Goal: Task Accomplishment & Management: Manage account settings

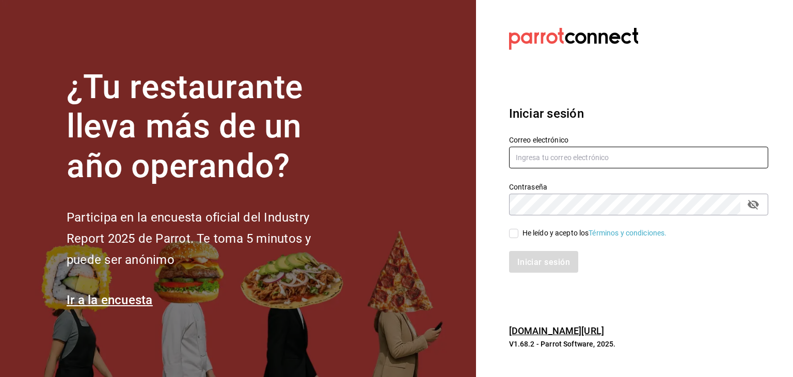
type input "vertical.evolutivo@gmail.com"
click at [514, 233] on input "He leído y acepto los Términos y condiciones." at bounding box center [513, 233] width 9 height 9
checkbox input "true"
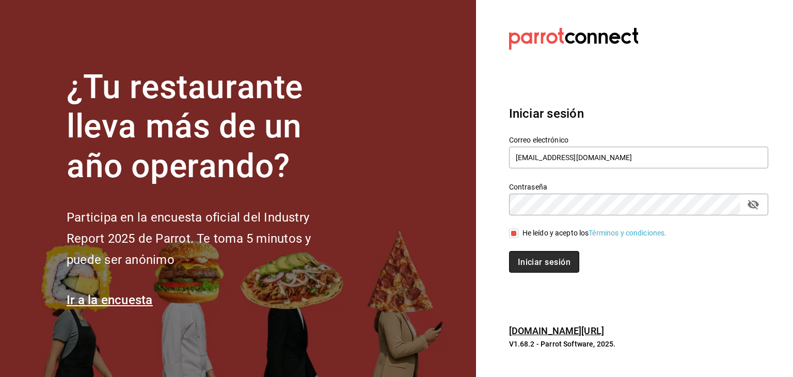
click at [531, 258] on font "Iniciar sesión" at bounding box center [544, 262] width 53 height 10
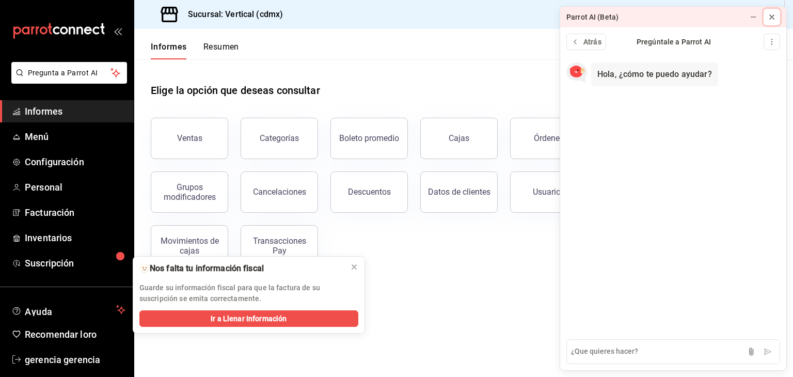
click at [771, 18] on icon at bounding box center [772, 17] width 4 height 4
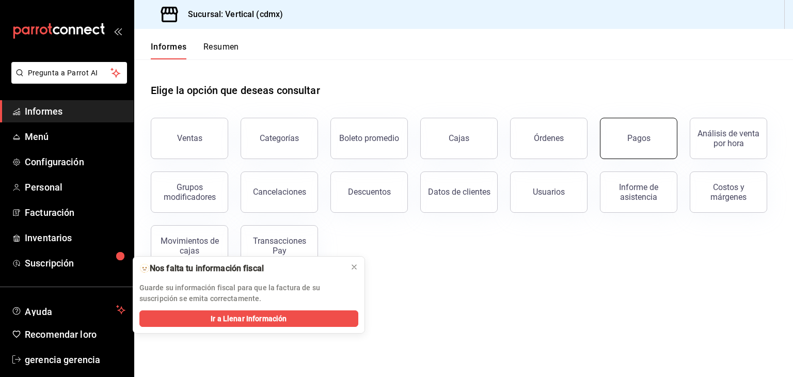
click at [633, 134] on font "Pagos" at bounding box center [639, 138] width 23 height 10
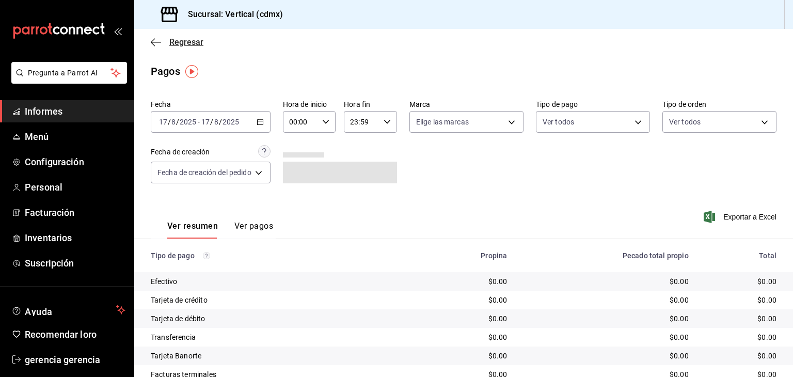
click at [166, 38] on span "Regresar" at bounding box center [177, 42] width 53 height 10
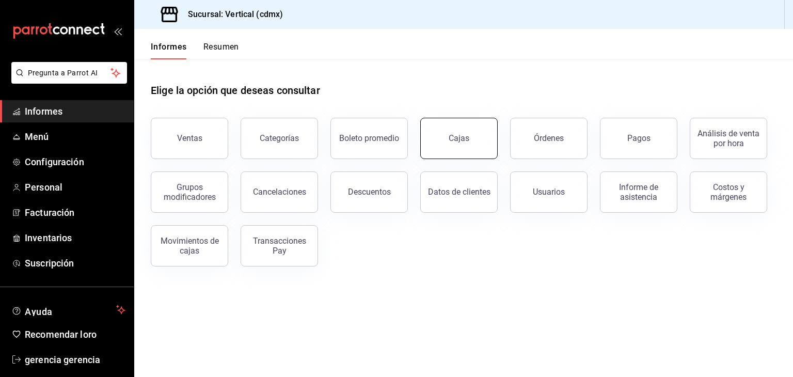
click at [461, 135] on font "Cajas" at bounding box center [459, 138] width 21 height 10
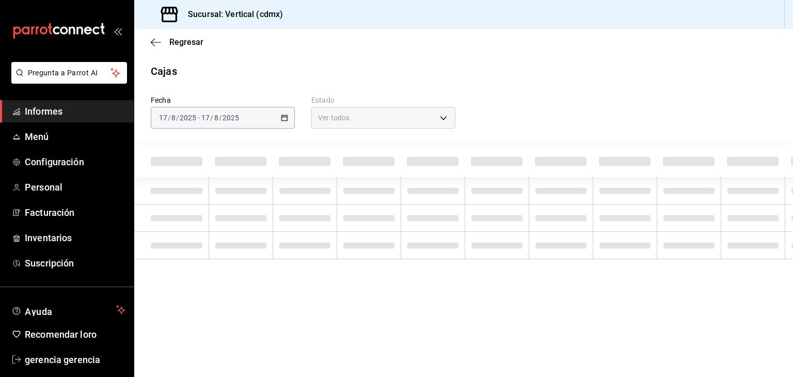
click at [288, 116] on div "2025-08-17 17 / 8 / 2025 - 2025-08-17 17 / 8 / 2025" at bounding box center [223, 118] width 144 height 22
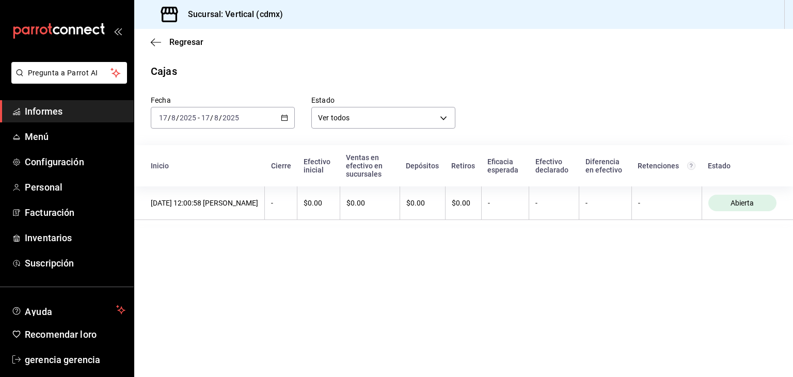
click at [285, 117] on \(Stroke\) "button" at bounding box center [285, 117] width 6 height 1
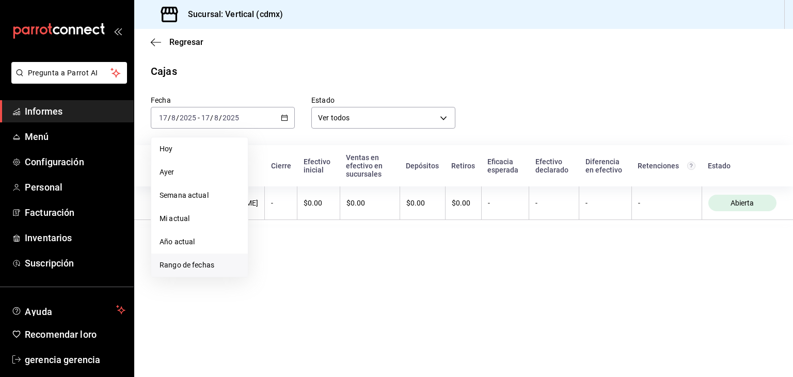
click at [224, 260] on span "Rango de fechas" at bounding box center [200, 265] width 80 height 11
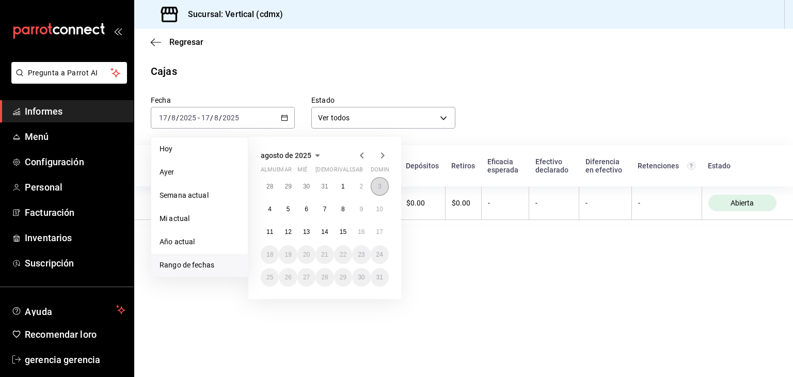
click at [385, 184] on button "3" at bounding box center [380, 186] width 18 height 19
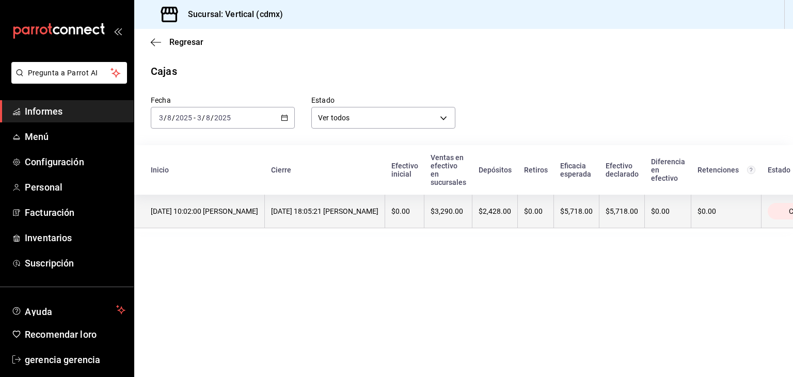
click at [379, 209] on font "08/03/2025 18:05:21 Brenda Denice Granados Martínez" at bounding box center [324, 211] width 107 height 8
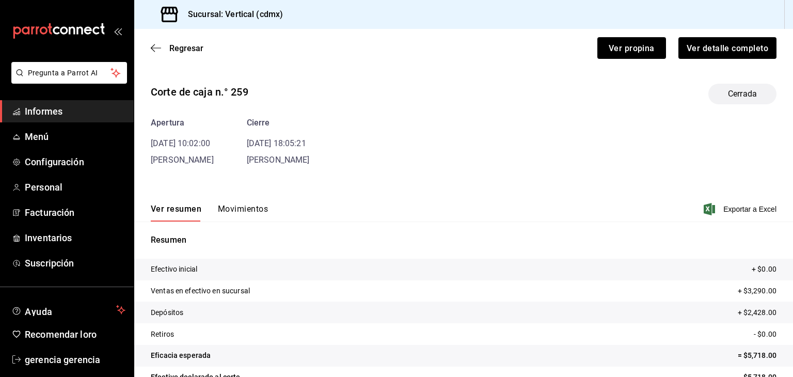
click at [242, 220] on button "Movimientos" at bounding box center [243, 212] width 50 height 18
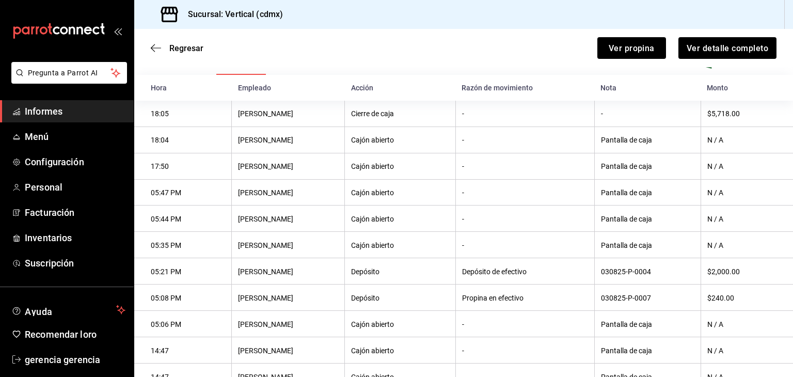
scroll to position [148, 0]
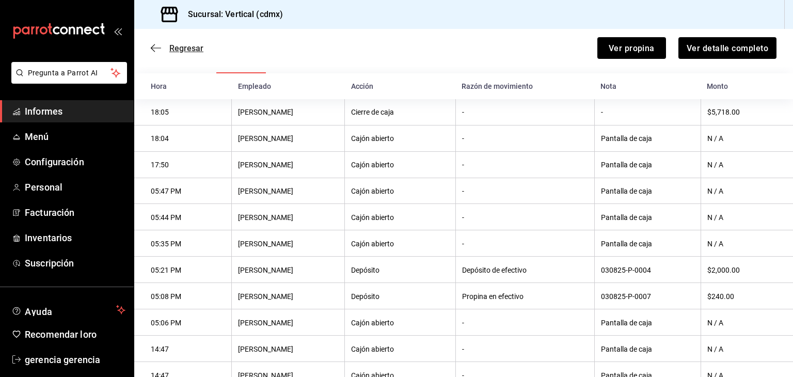
click at [190, 52] on font "Regresar" at bounding box center [186, 48] width 34 height 10
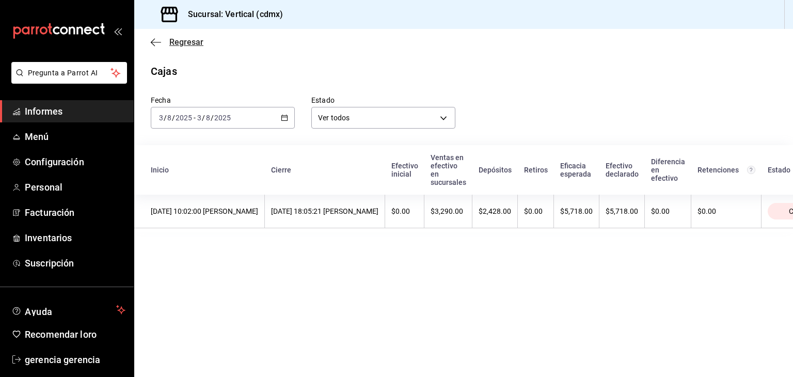
click at [181, 40] on font "Regresar" at bounding box center [186, 42] width 34 height 10
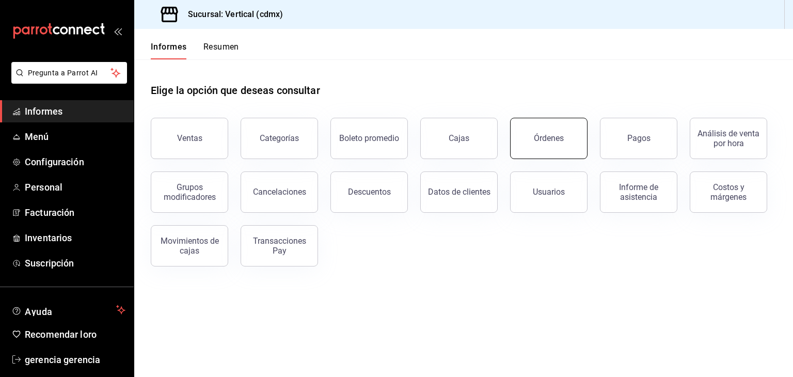
click at [574, 144] on button "Órdenes" at bounding box center [548, 138] width 77 height 41
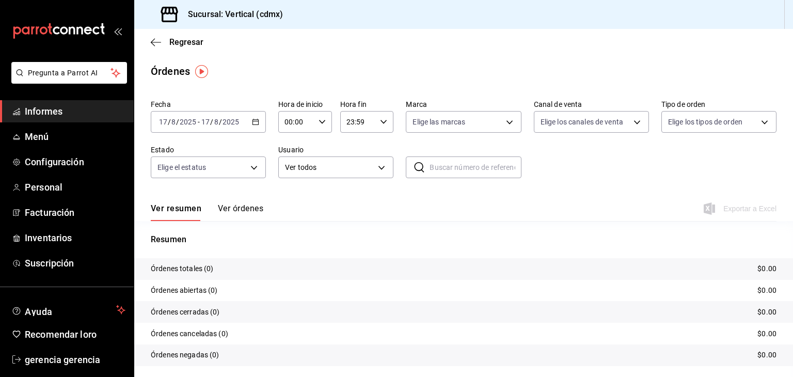
click at [248, 202] on div "Ver resumen Ver órdenes Exportar a Excel" at bounding box center [464, 206] width 626 height 30
click at [244, 205] on font "Ver órdenes" at bounding box center [240, 208] width 45 height 10
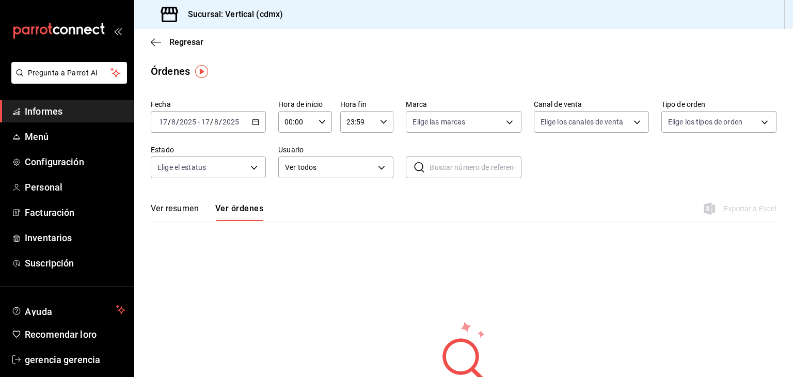
click at [258, 118] on div "2025-08-17 17 / 8 / 2025 - 2025-08-17 17 / 8 / 2025" at bounding box center [208, 122] width 115 height 22
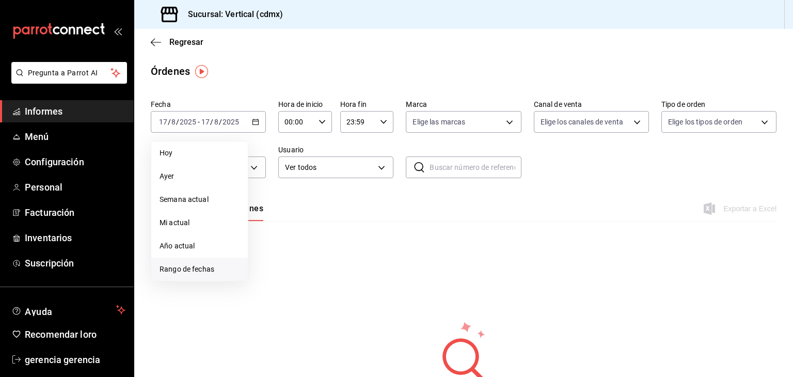
click at [214, 275] on li "Rango de fechas" at bounding box center [199, 269] width 97 height 23
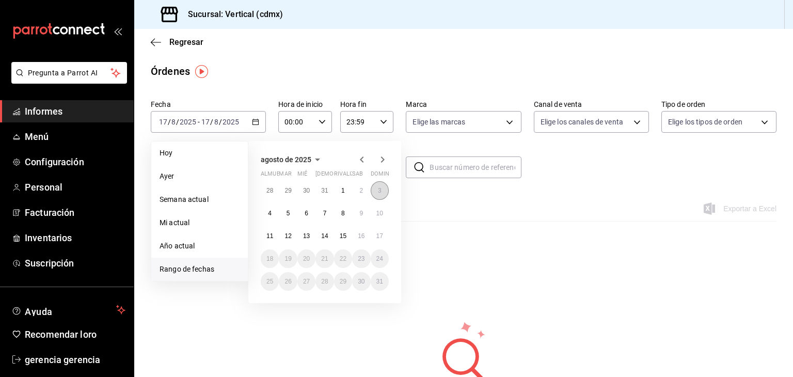
click at [372, 191] on button "3" at bounding box center [380, 190] width 18 height 19
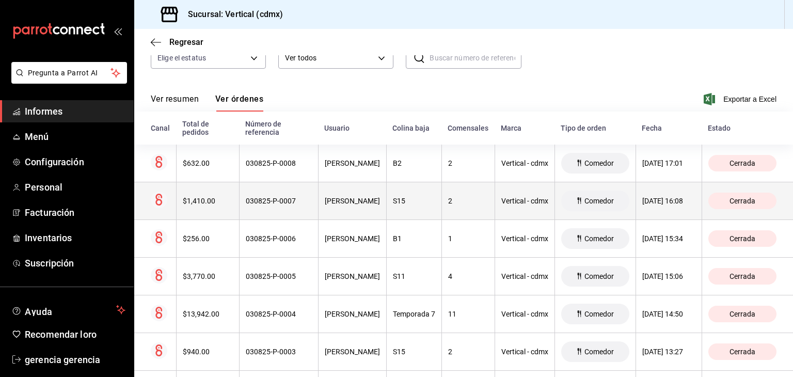
scroll to position [112, 0]
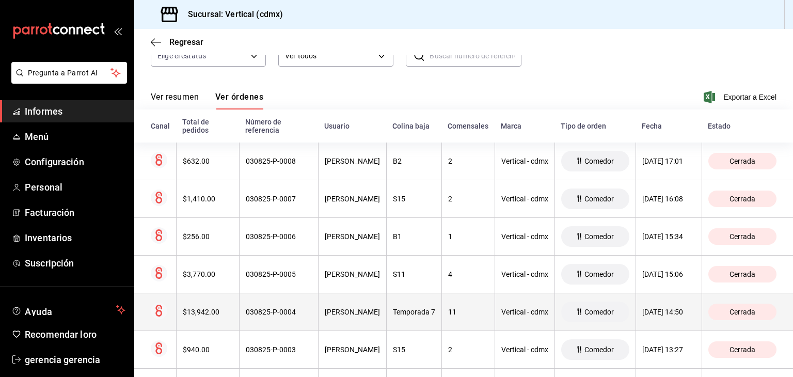
click at [369, 319] on th "Andrés Rodríguez Rivera" at bounding box center [352, 312] width 68 height 38
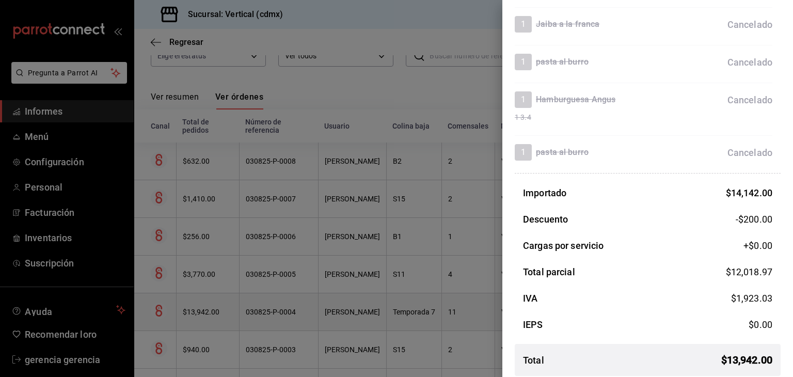
scroll to position [2439, 0]
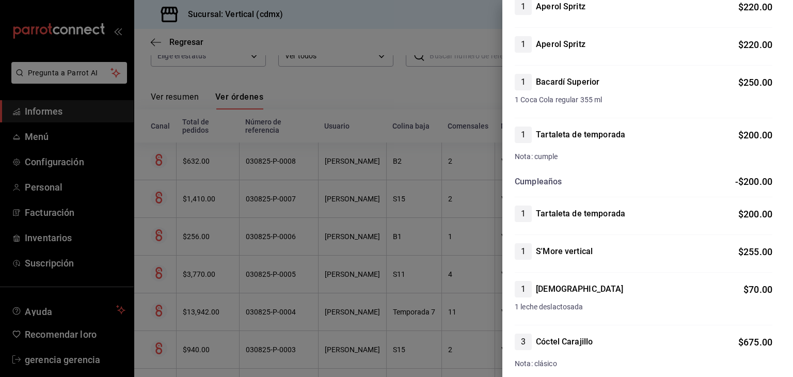
click at [742, 263] on div "1 S'More vertical $ 255.00" at bounding box center [644, 257] width 258 height 29
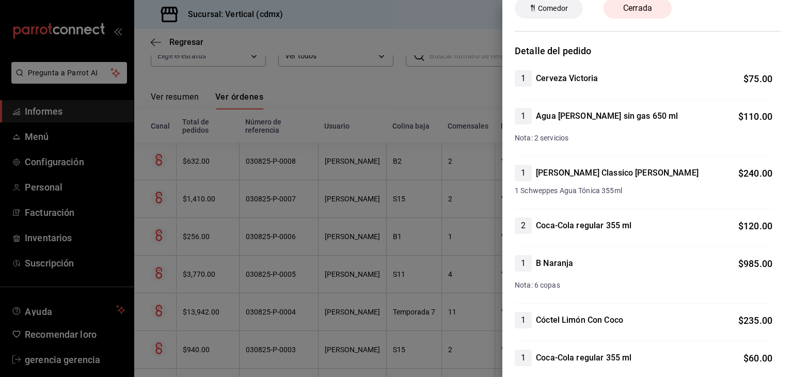
scroll to position [0, 0]
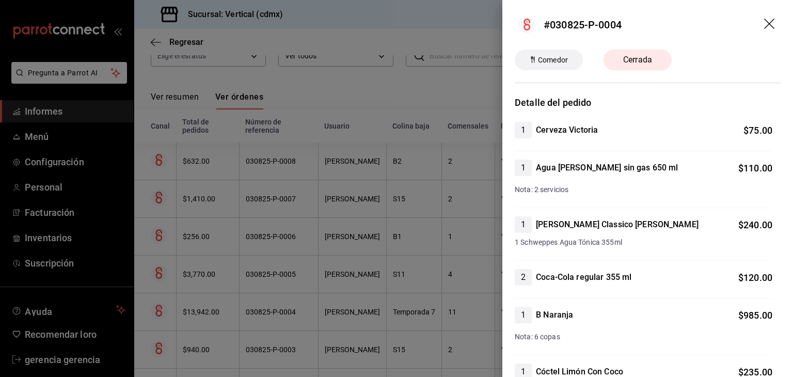
click at [764, 27] on icon "arrastrar" at bounding box center [770, 25] width 12 height 12
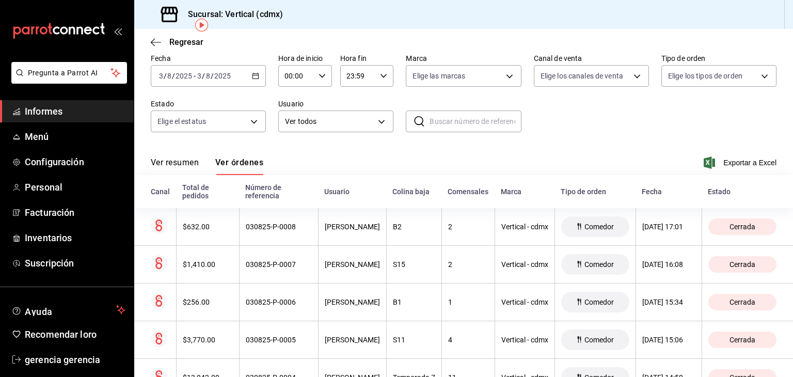
scroll to position [45, 0]
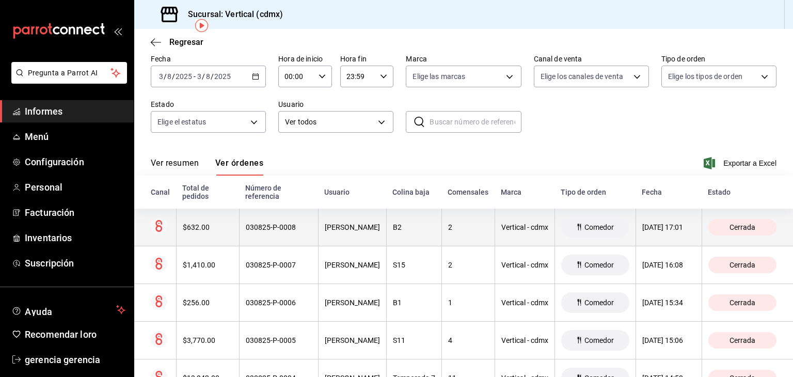
click at [191, 231] on font "$632.00" at bounding box center [196, 227] width 27 height 8
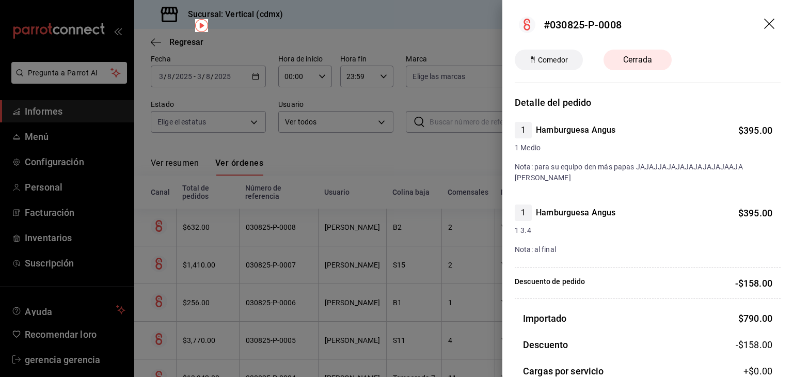
click at [764, 25] on icon "arrastrar" at bounding box center [770, 25] width 12 height 12
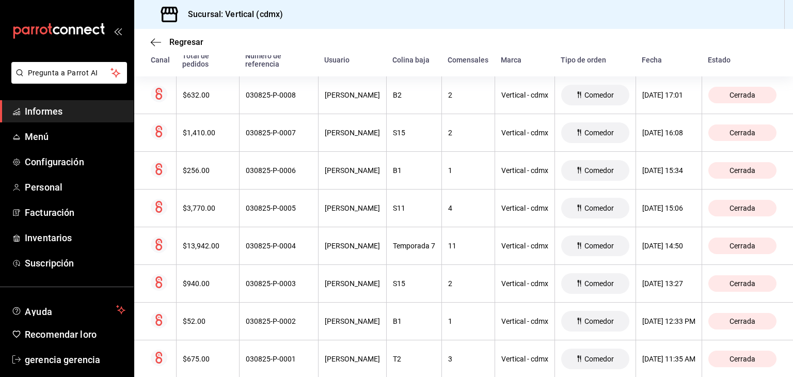
scroll to position [177, 0]
click at [172, 36] on div "Regresar" at bounding box center [463, 42] width 659 height 26
click at [170, 44] on font "Regresar" at bounding box center [186, 42] width 34 height 10
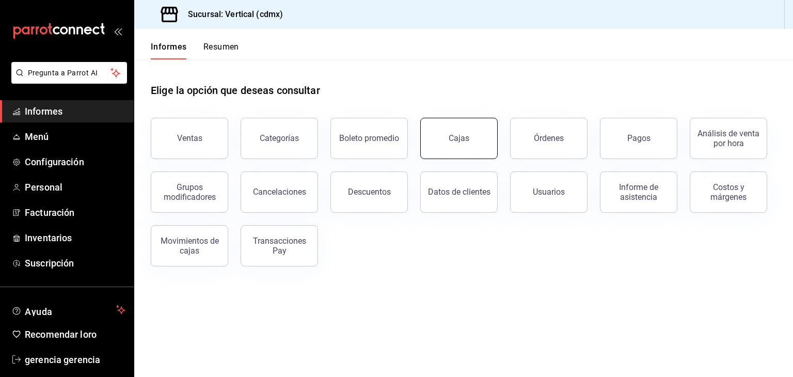
click at [462, 137] on font "Cajas" at bounding box center [459, 138] width 21 height 10
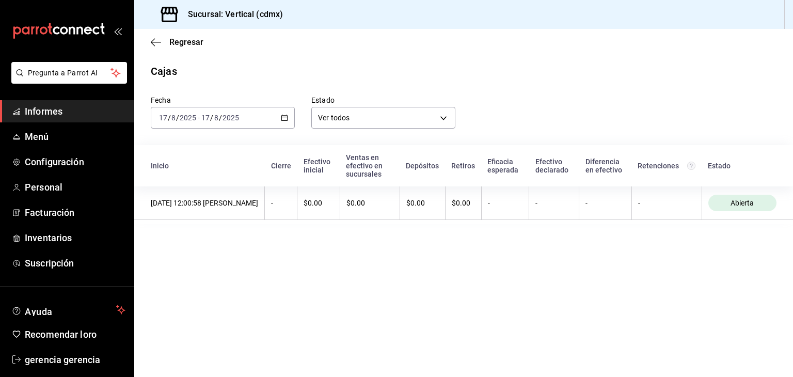
click at [283, 116] on icon "button" at bounding box center [284, 117] width 7 height 7
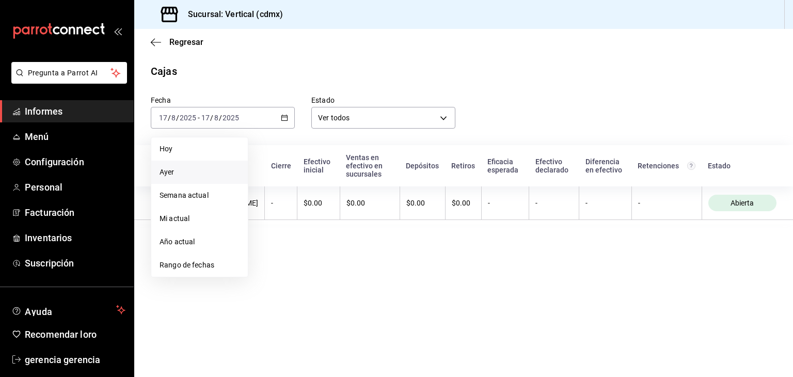
click at [211, 178] on li "Ayer" at bounding box center [199, 172] width 97 height 23
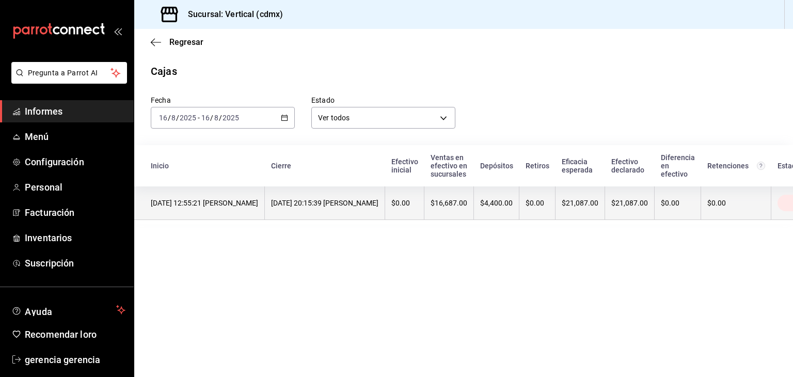
click at [385, 212] on th "16/08/2025 20:15:39 Brenda Denice Granados Martínez" at bounding box center [325, 203] width 120 height 34
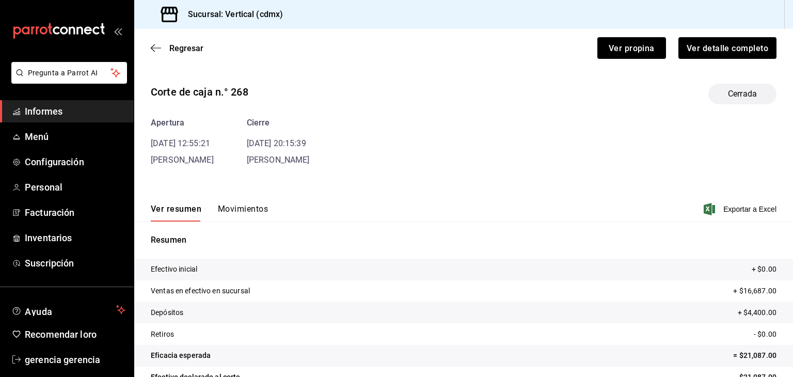
click at [236, 213] on font "Movimientos" at bounding box center [243, 209] width 50 height 10
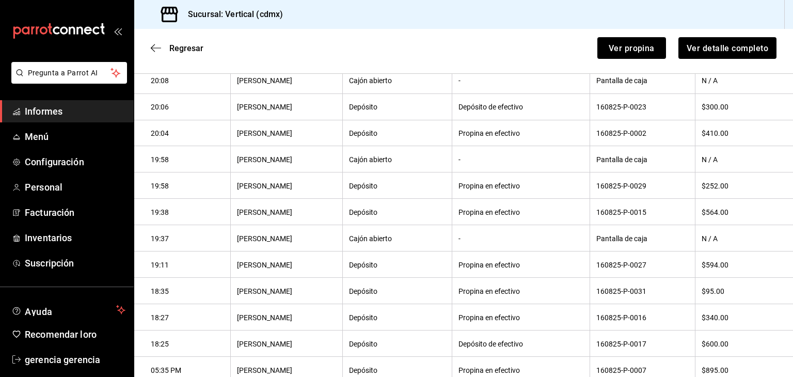
scroll to position [224, 0]
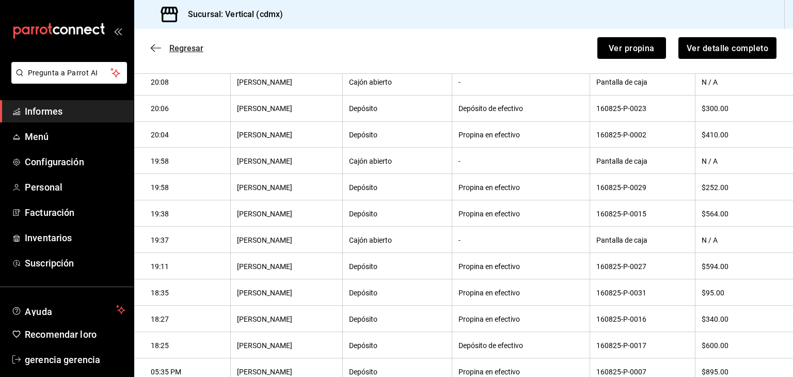
click at [171, 46] on font "Regresar" at bounding box center [186, 48] width 34 height 10
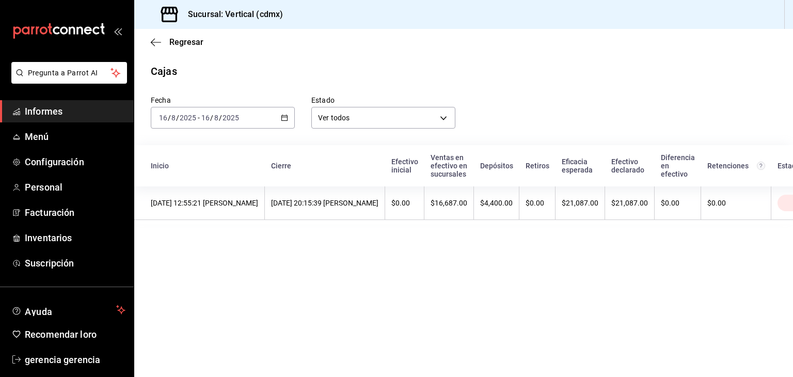
click at [171, 46] on font "Regresar" at bounding box center [186, 42] width 34 height 10
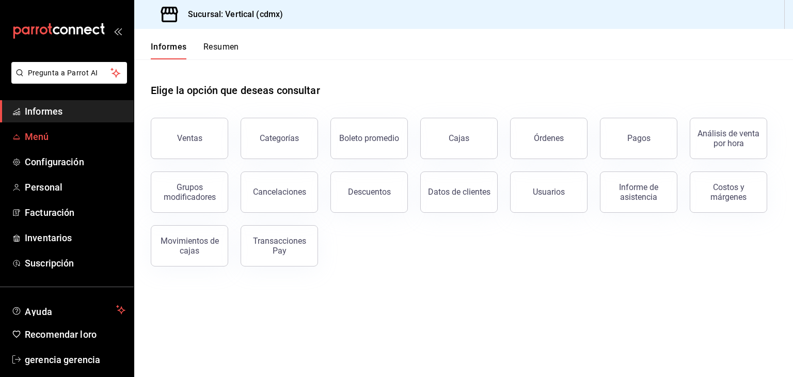
click at [91, 131] on span "Menú" at bounding box center [75, 137] width 101 height 14
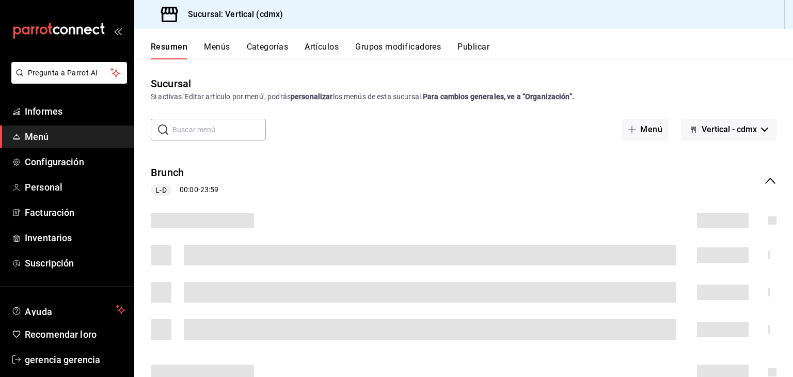
click at [220, 51] on font "Menús" at bounding box center [217, 47] width 26 height 10
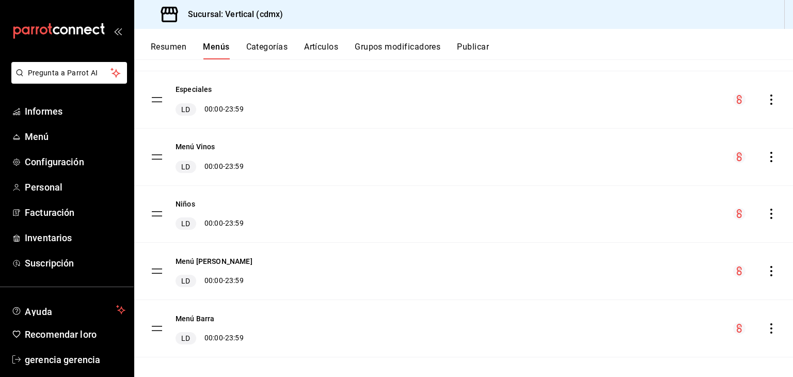
scroll to position [202, 0]
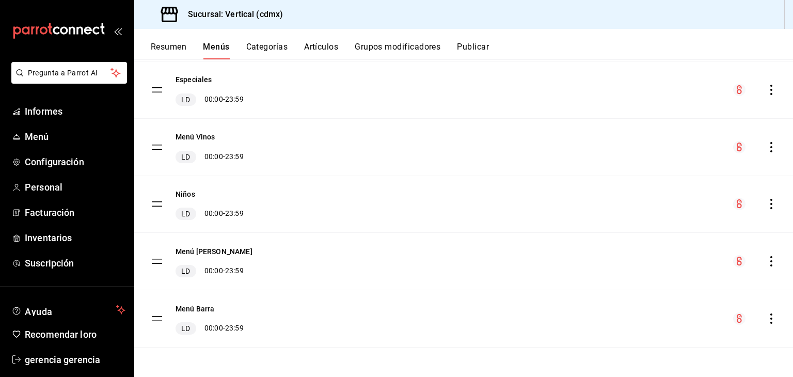
click at [274, 45] on font "Categorías" at bounding box center [267, 47] width 42 height 10
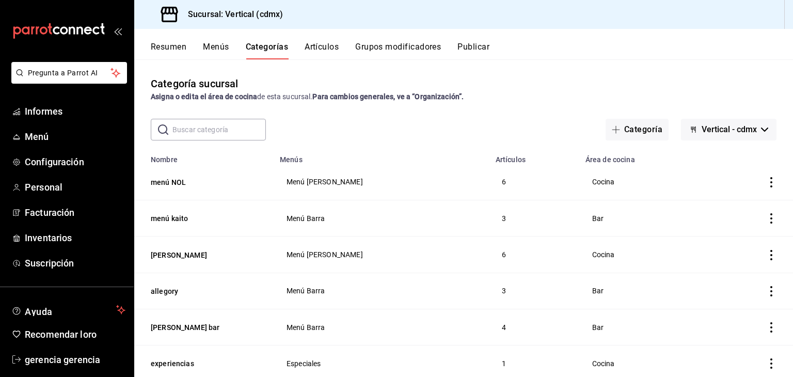
click at [766, 182] on icon "actions" at bounding box center [771, 182] width 10 height 10
click at [715, 248] on div at bounding box center [710, 250] width 19 height 10
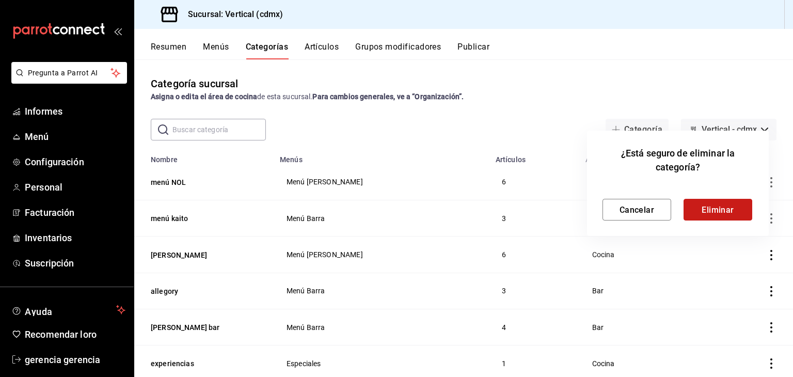
click at [719, 215] on button "Eliminar" at bounding box center [718, 210] width 69 height 22
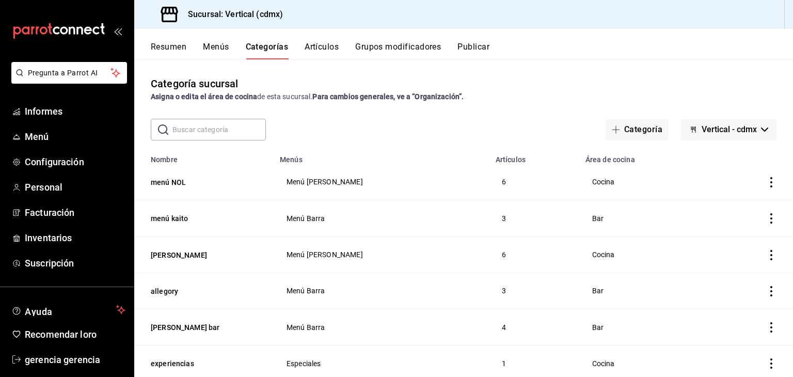
click at [766, 218] on icon "actions" at bounding box center [771, 218] width 10 height 10
click at [729, 279] on li "Eliminar" at bounding box center [724, 285] width 62 height 21
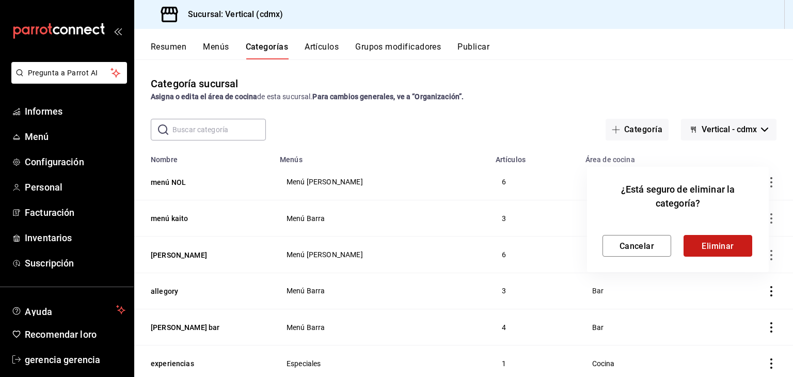
click at [727, 253] on button "Eliminar" at bounding box center [718, 246] width 69 height 22
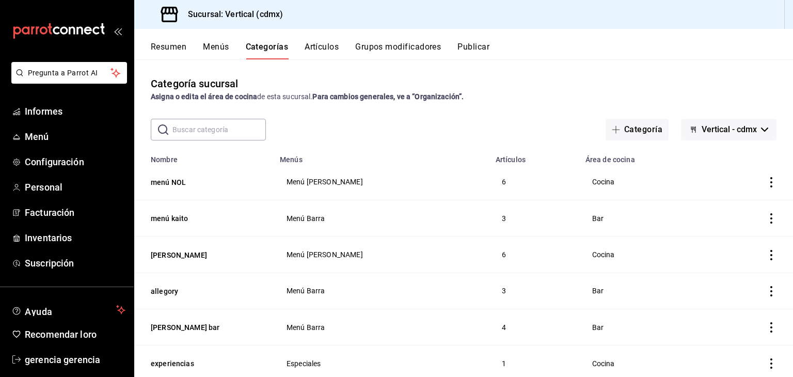
click at [315, 49] on font "Artículos" at bounding box center [322, 47] width 34 height 10
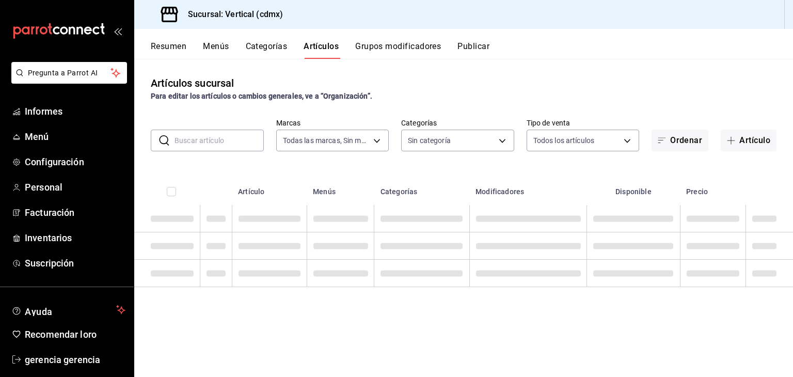
type input "806fd770-8933-4e96-9477-b3c4bc8b4907"
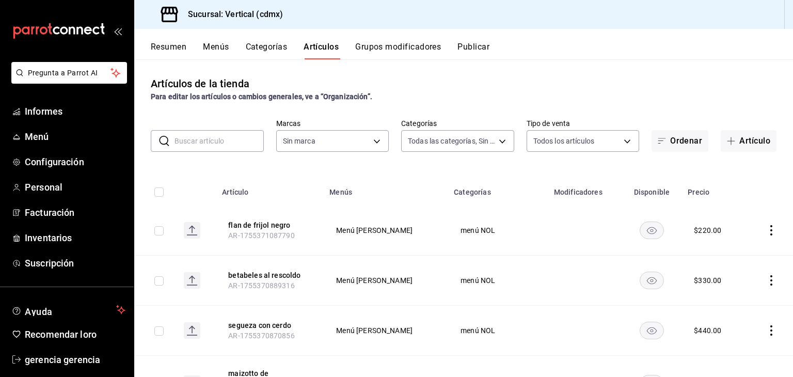
type input "867adc8c-212f-41f4-b47b-9e25b0e7e296,bae35d87-a5c2-48a8-b75d-2e80c67fa289,f07e2…"
click at [199, 139] on input "text" at bounding box center [219, 141] width 89 height 21
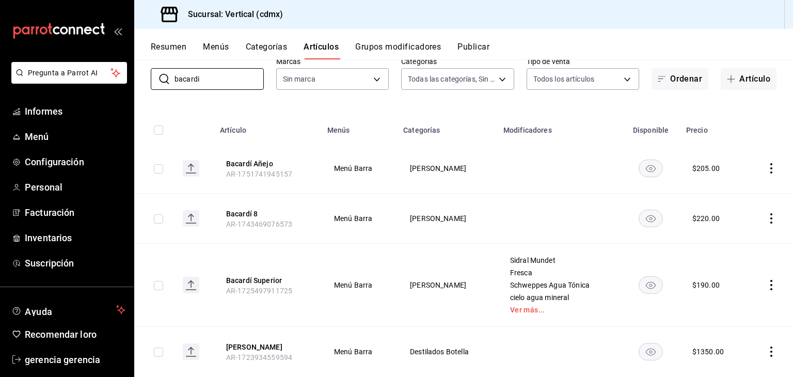
scroll to position [67, 0]
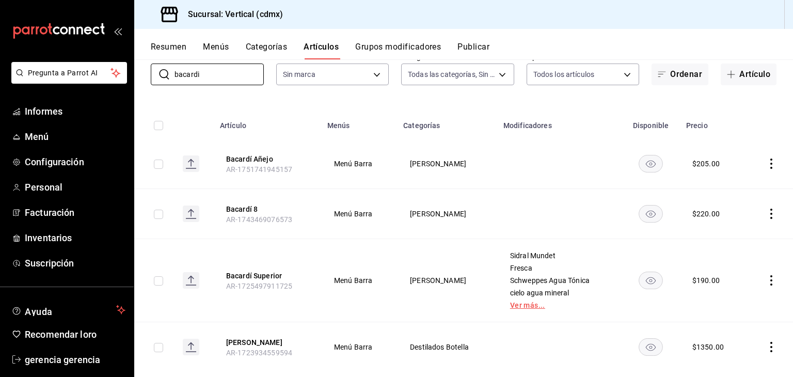
type input "bacardi"
click at [510, 304] on font "Ver más..." at bounding box center [527, 305] width 35 height 8
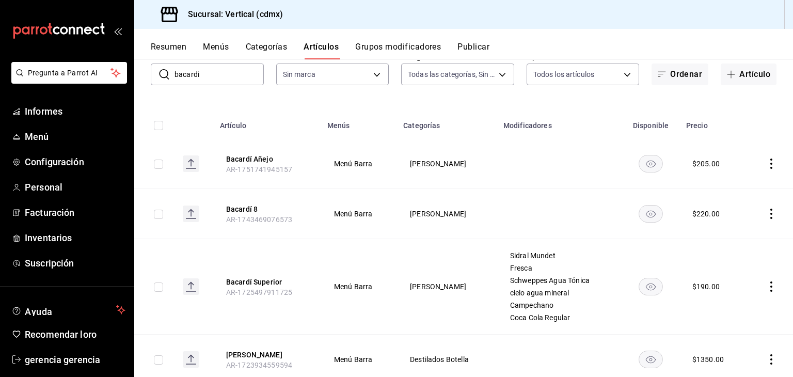
click at [769, 290] on td at bounding box center [770, 287] width 46 height 96
click at [766, 287] on icon "comportamiento" at bounding box center [771, 286] width 10 height 10
click at [738, 309] on font "Editar" at bounding box center [729, 307] width 20 height 8
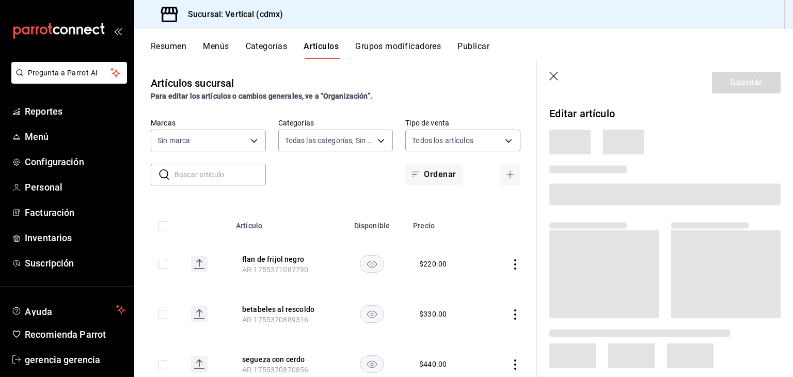
type input "867adc8c-212f-41f4-b47b-9e25b0e7e296,bae35d87-a5c2-48a8-b75d-2e80c67fa289,f07e2…"
type input "806fd770-8933-4e96-9477-b3c4bc8b4907"
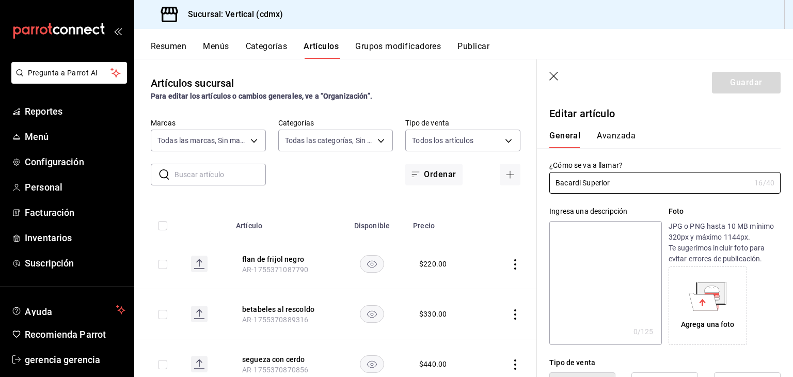
type input "$190.00"
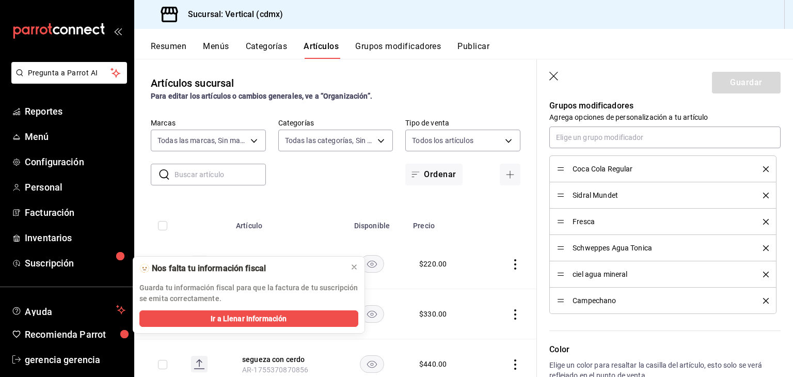
scroll to position [469, 0]
click at [763, 168] on icon "delete" at bounding box center [766, 169] width 6 height 6
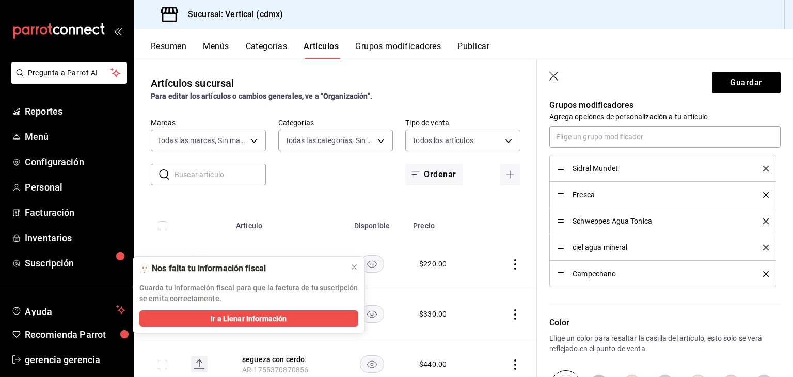
click at [763, 168] on icon "delete" at bounding box center [766, 169] width 6 height 6
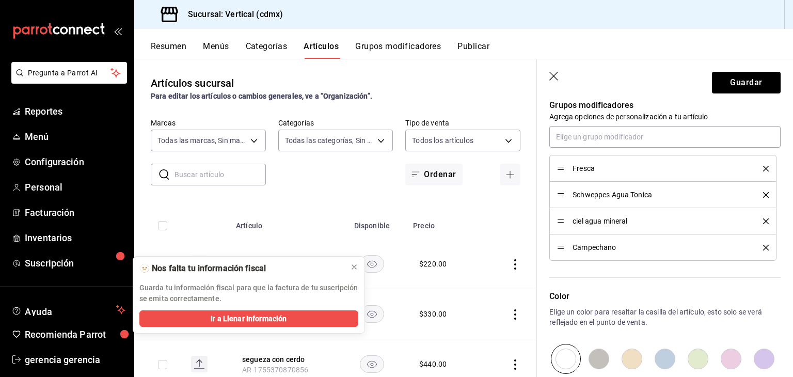
click at [763, 168] on icon "delete" at bounding box center [766, 169] width 6 height 6
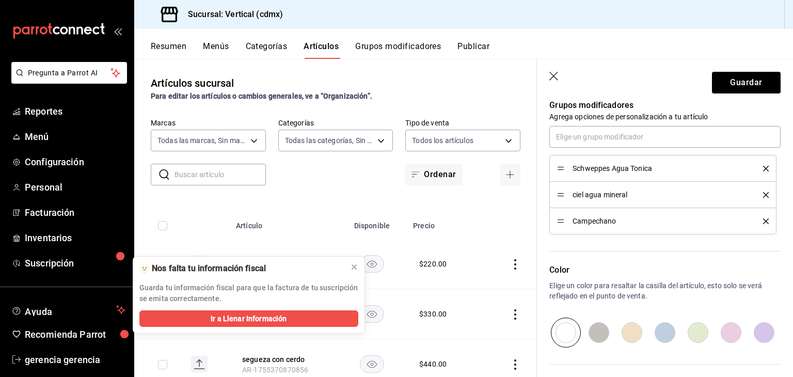
click at [763, 168] on icon "delete" at bounding box center [766, 169] width 6 height 6
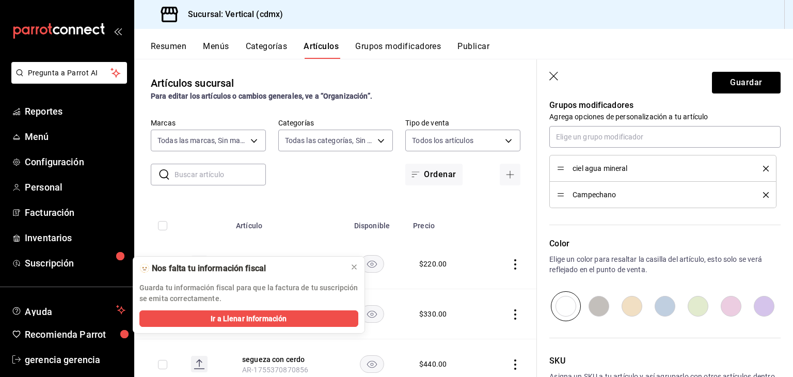
click at [763, 168] on icon "delete" at bounding box center [766, 169] width 6 height 6
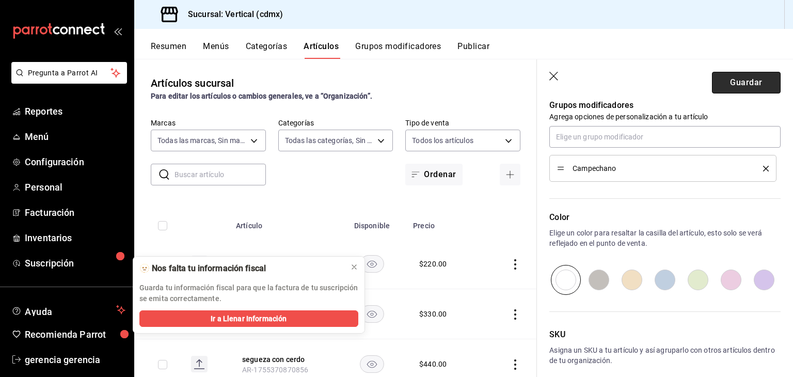
click at [744, 80] on button "Guardar" at bounding box center [746, 83] width 69 height 22
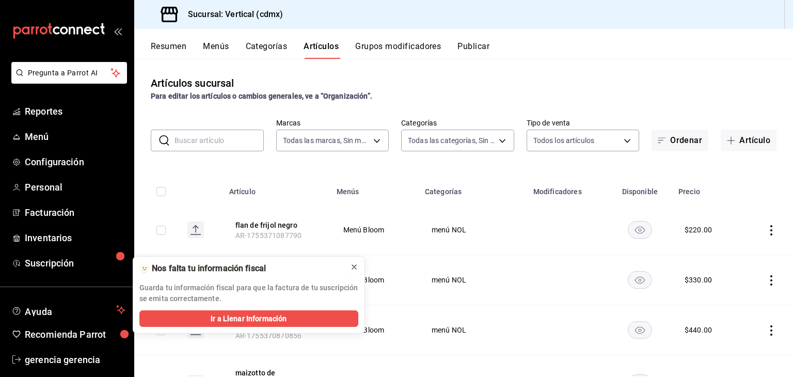
click at [352, 264] on icon at bounding box center [354, 267] width 8 height 8
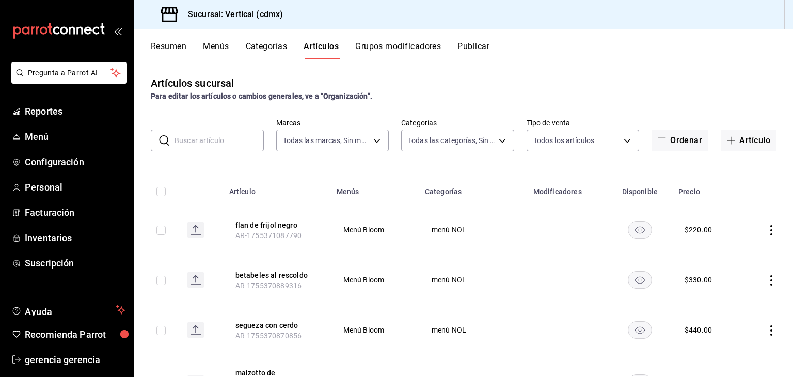
click at [191, 139] on input "text" at bounding box center [219, 140] width 89 height 21
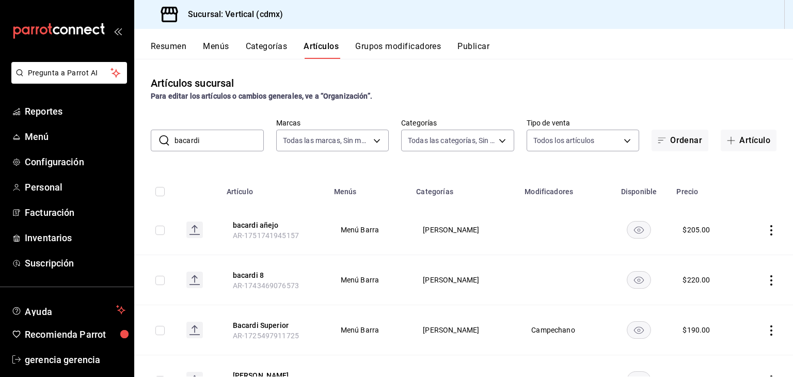
scroll to position [53, 0]
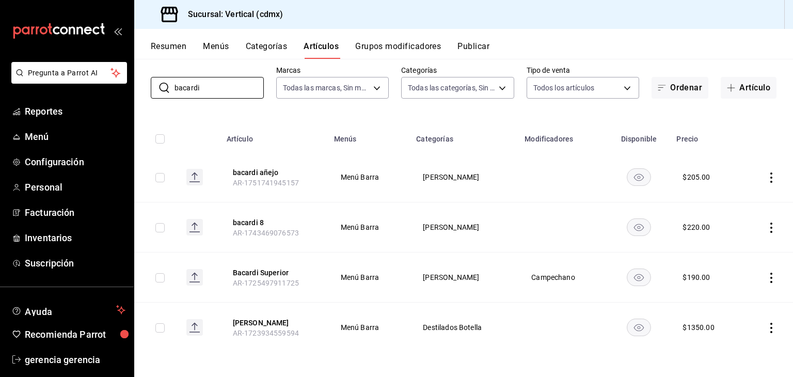
click at [766, 275] on icon "actions" at bounding box center [771, 278] width 10 height 10
click at [730, 300] on span "Editar" at bounding box center [732, 301] width 27 height 11
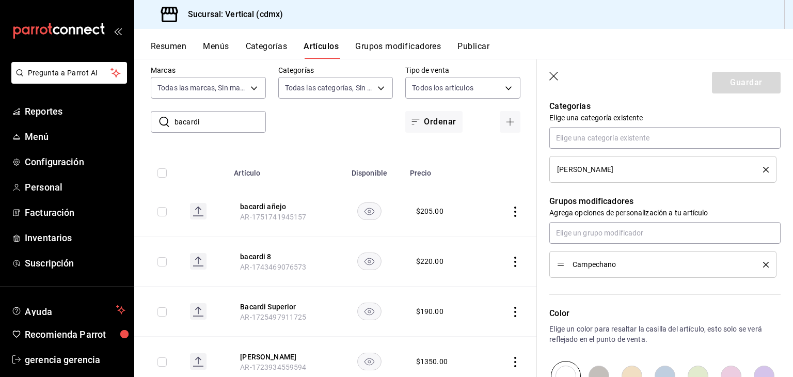
scroll to position [374, 0]
click at [551, 77] on icon "button" at bounding box center [555, 77] width 10 height 10
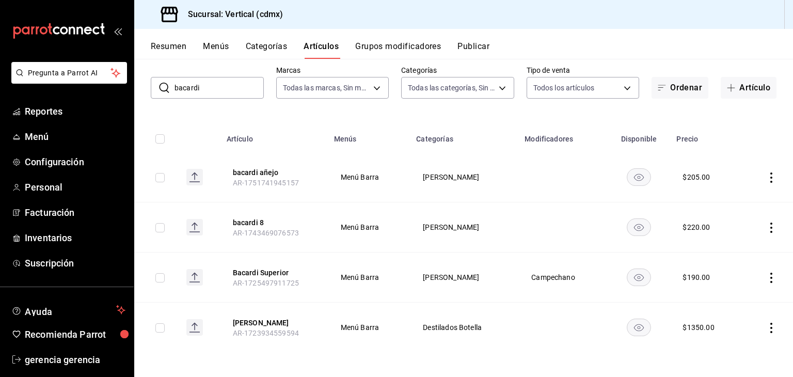
click at [211, 85] on input "bacardi" at bounding box center [219, 87] width 89 height 21
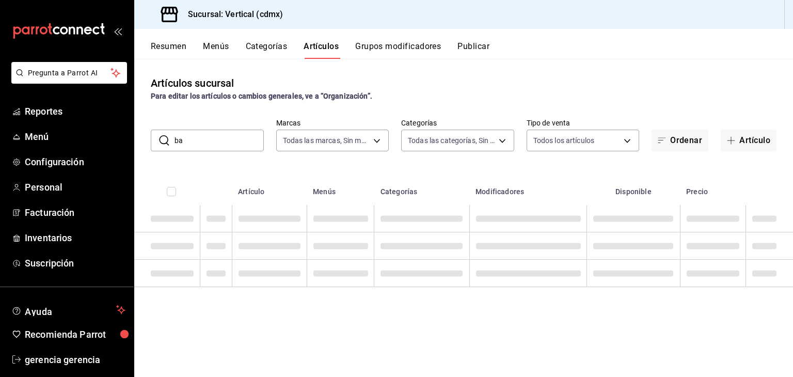
type input "b"
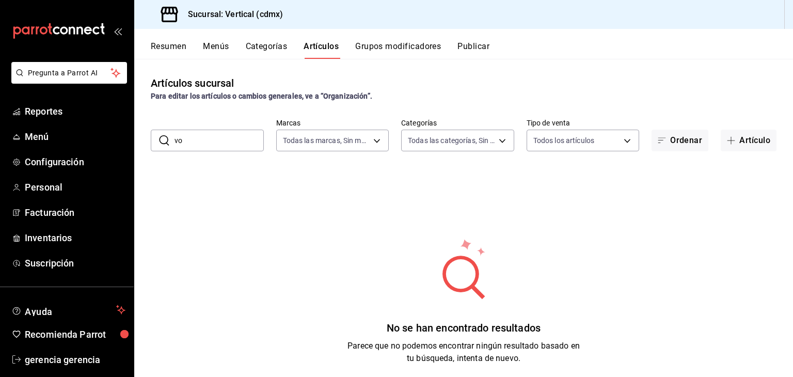
type input "v"
